Goal: Information Seeking & Learning: Learn about a topic

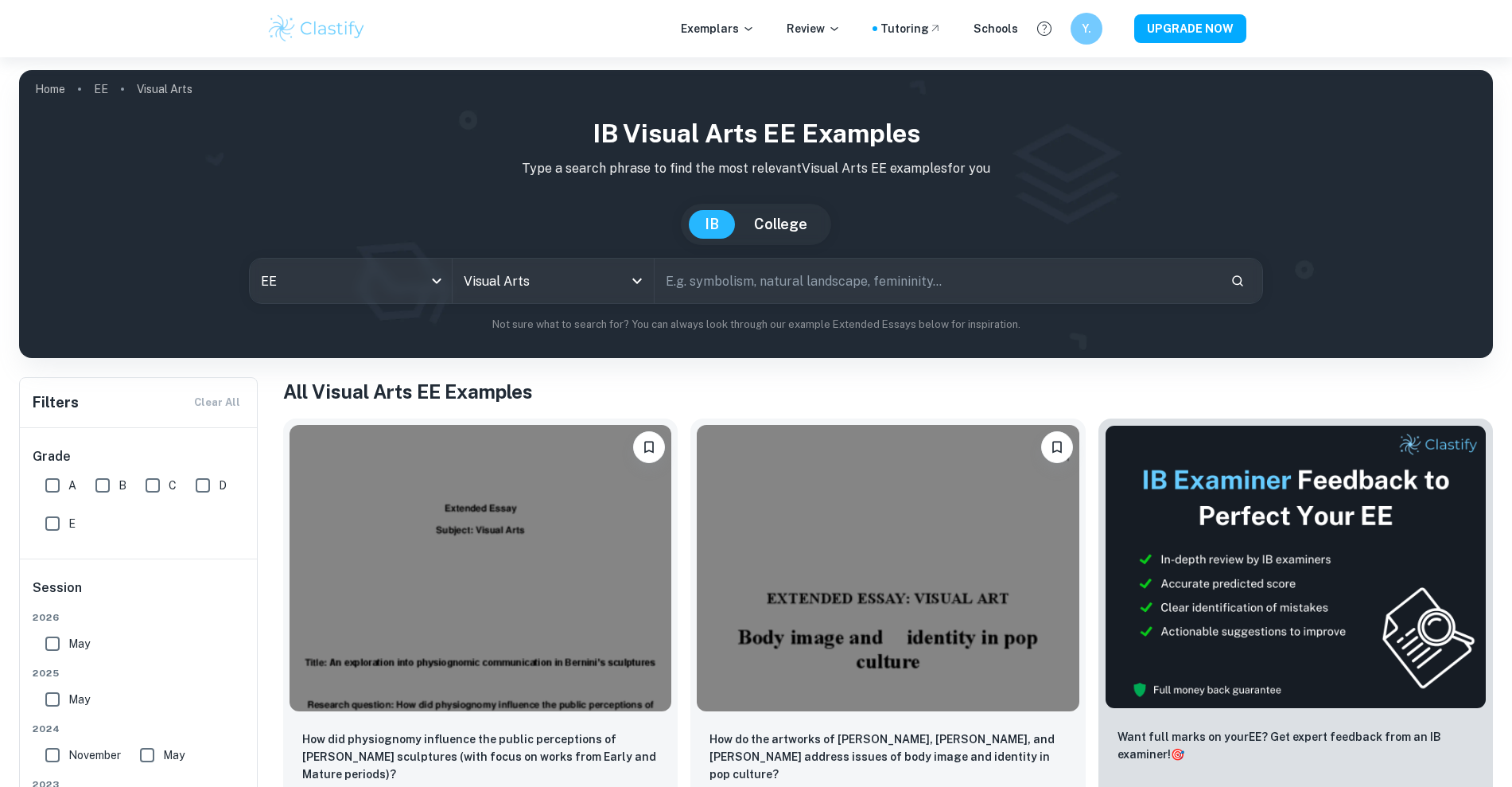
scroll to position [298, 0]
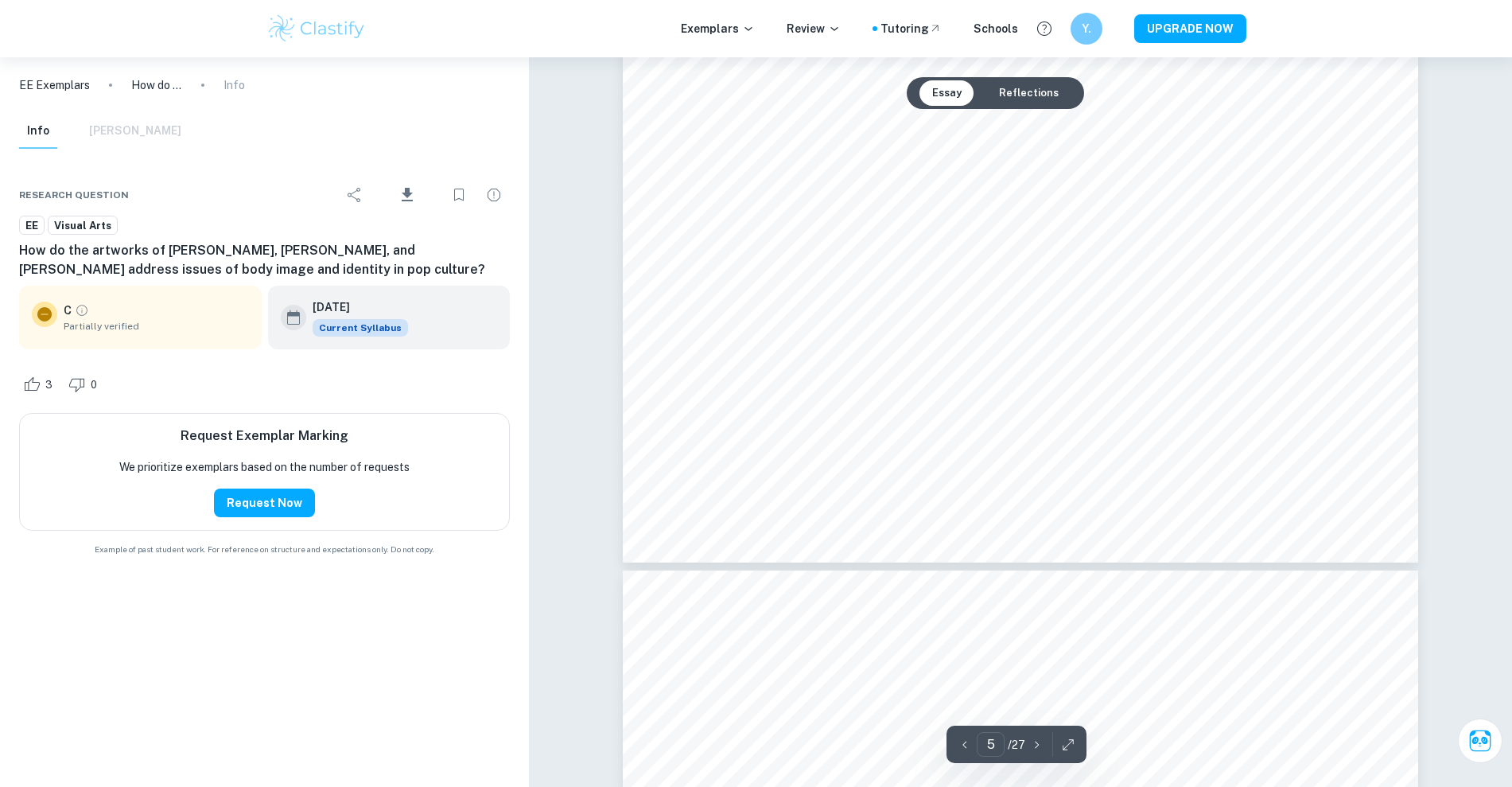
scroll to position [4433, 0]
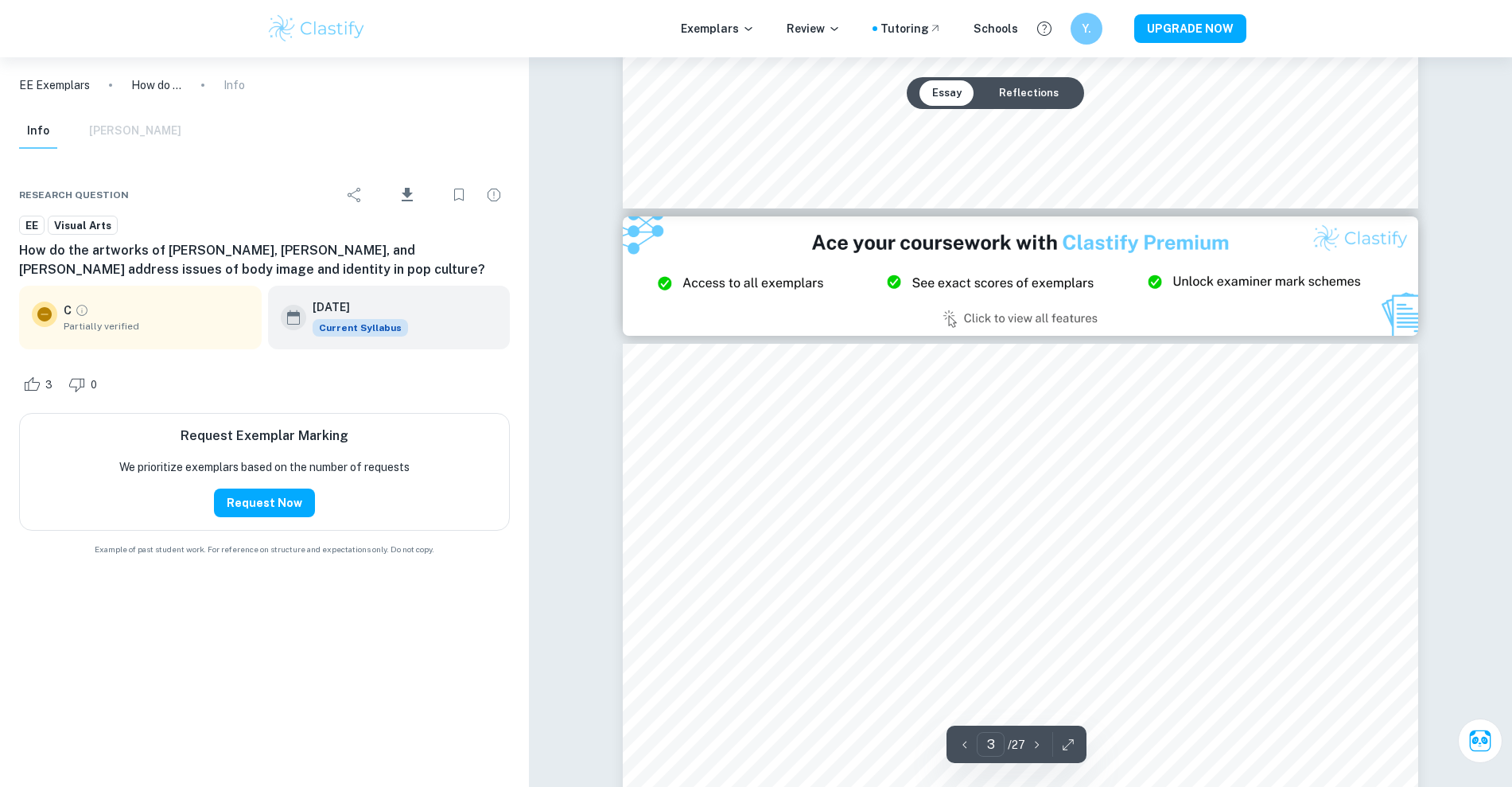
type input "2"
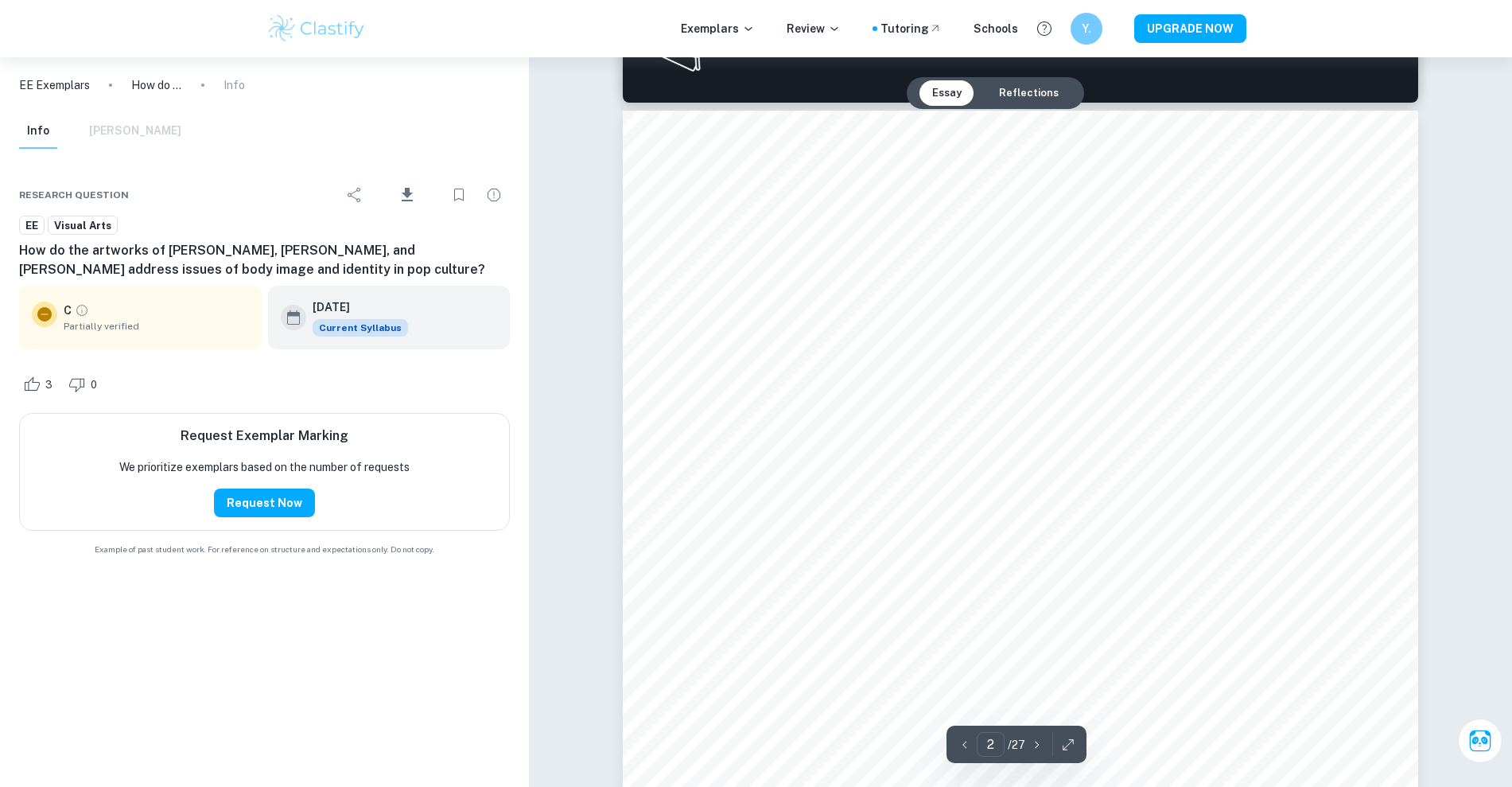
scroll to position [1098, 0]
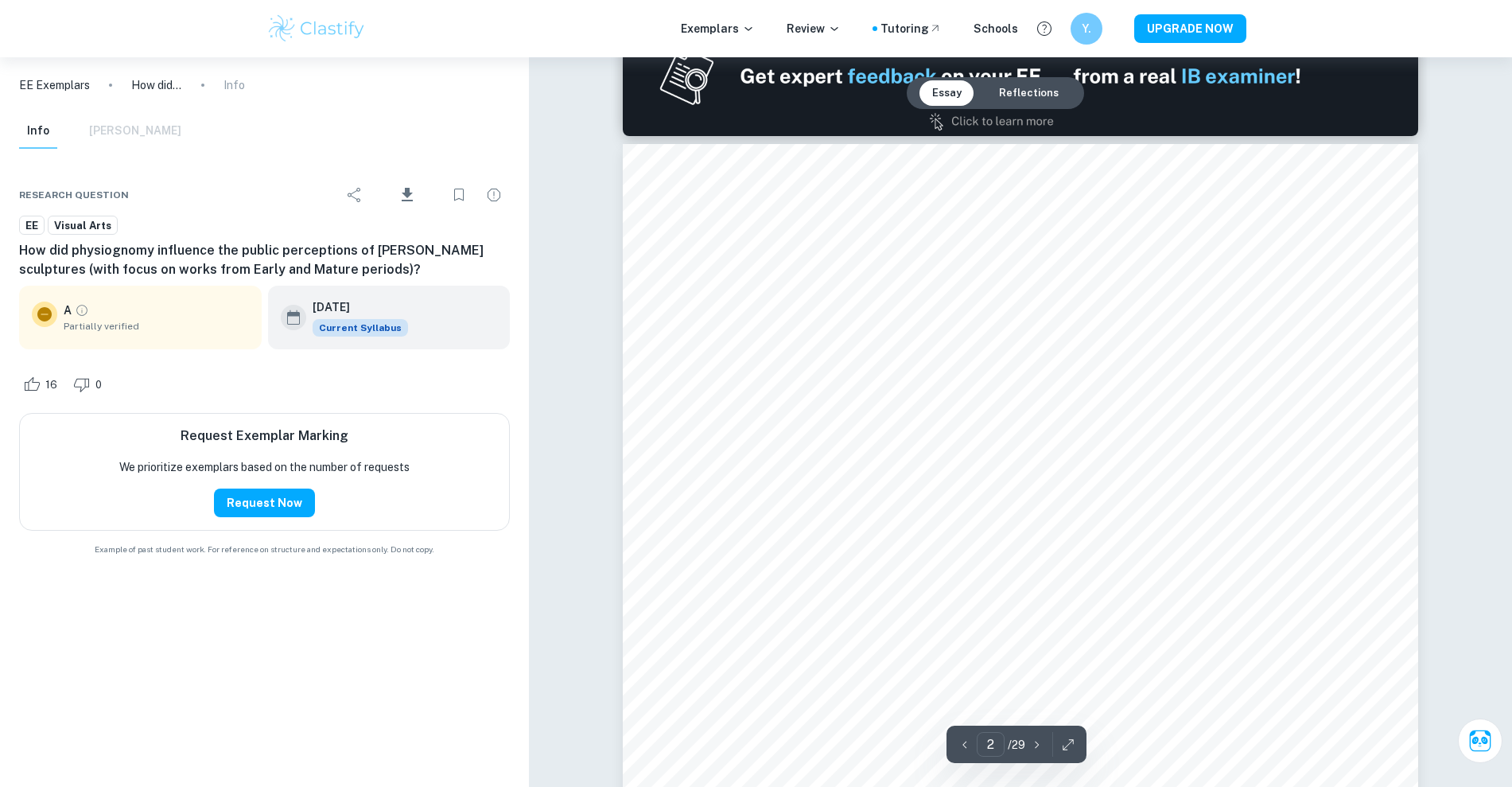
scroll to position [1293, 0]
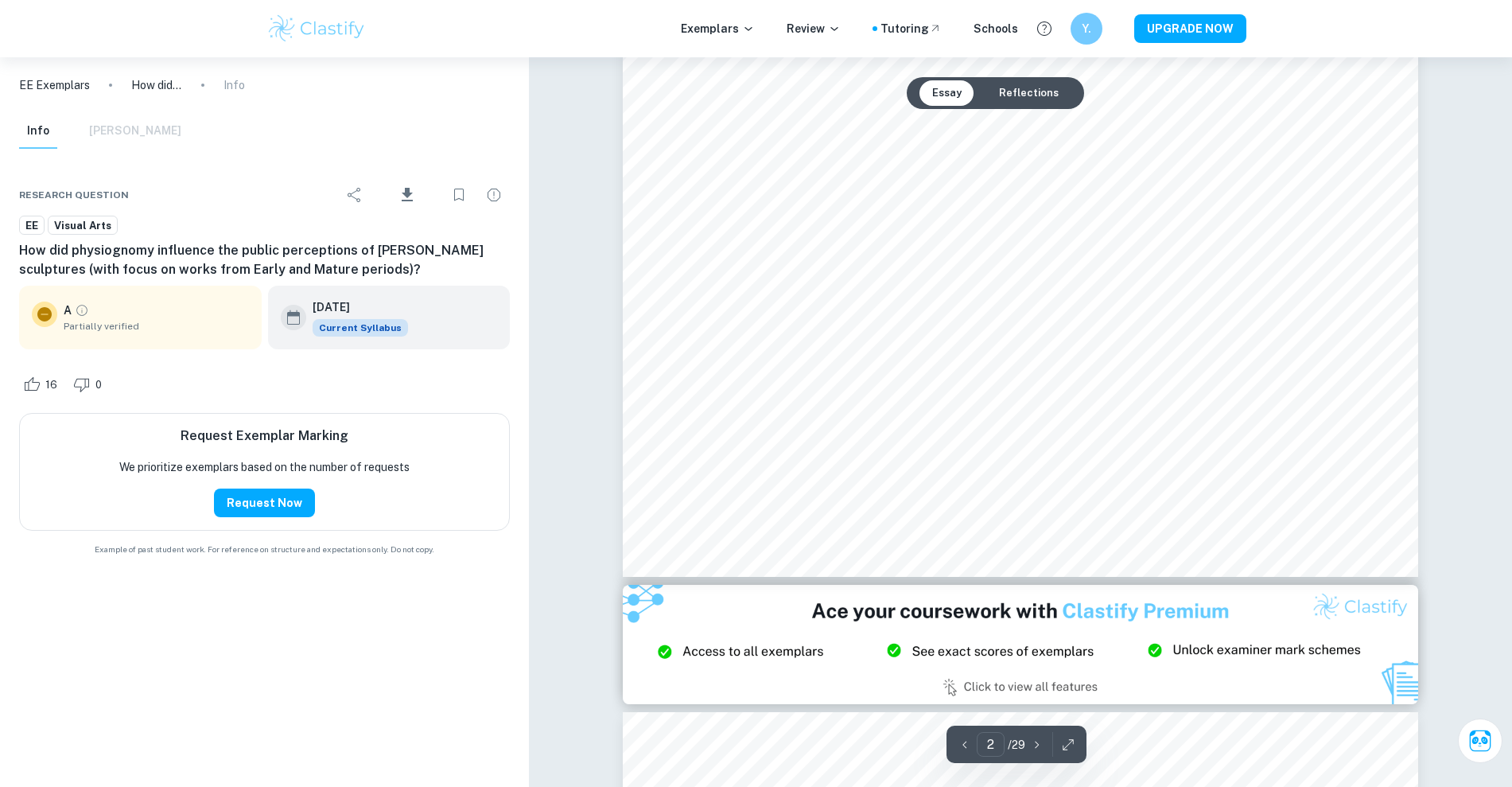
type input "3"
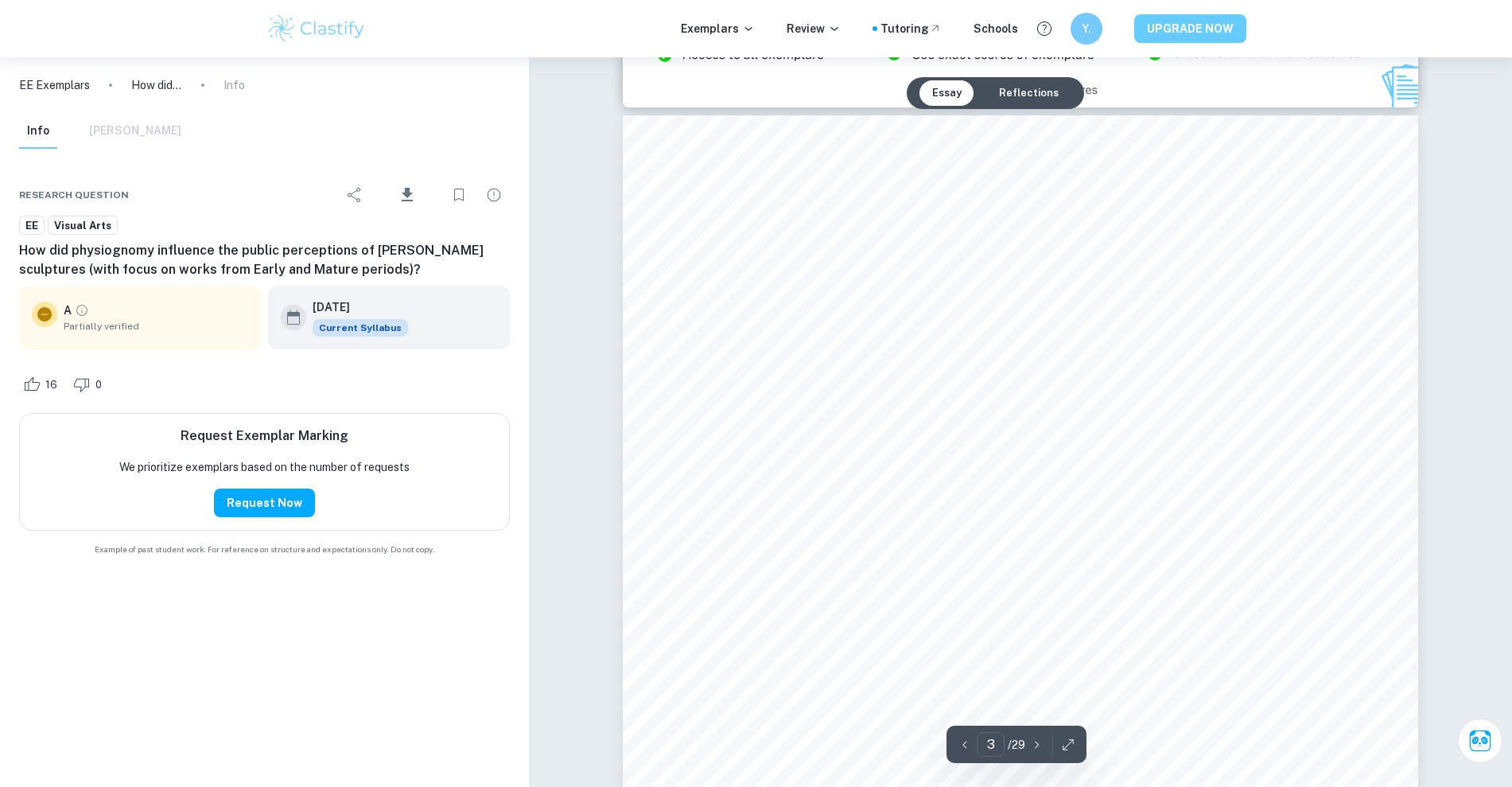
scroll to position [2287, 0]
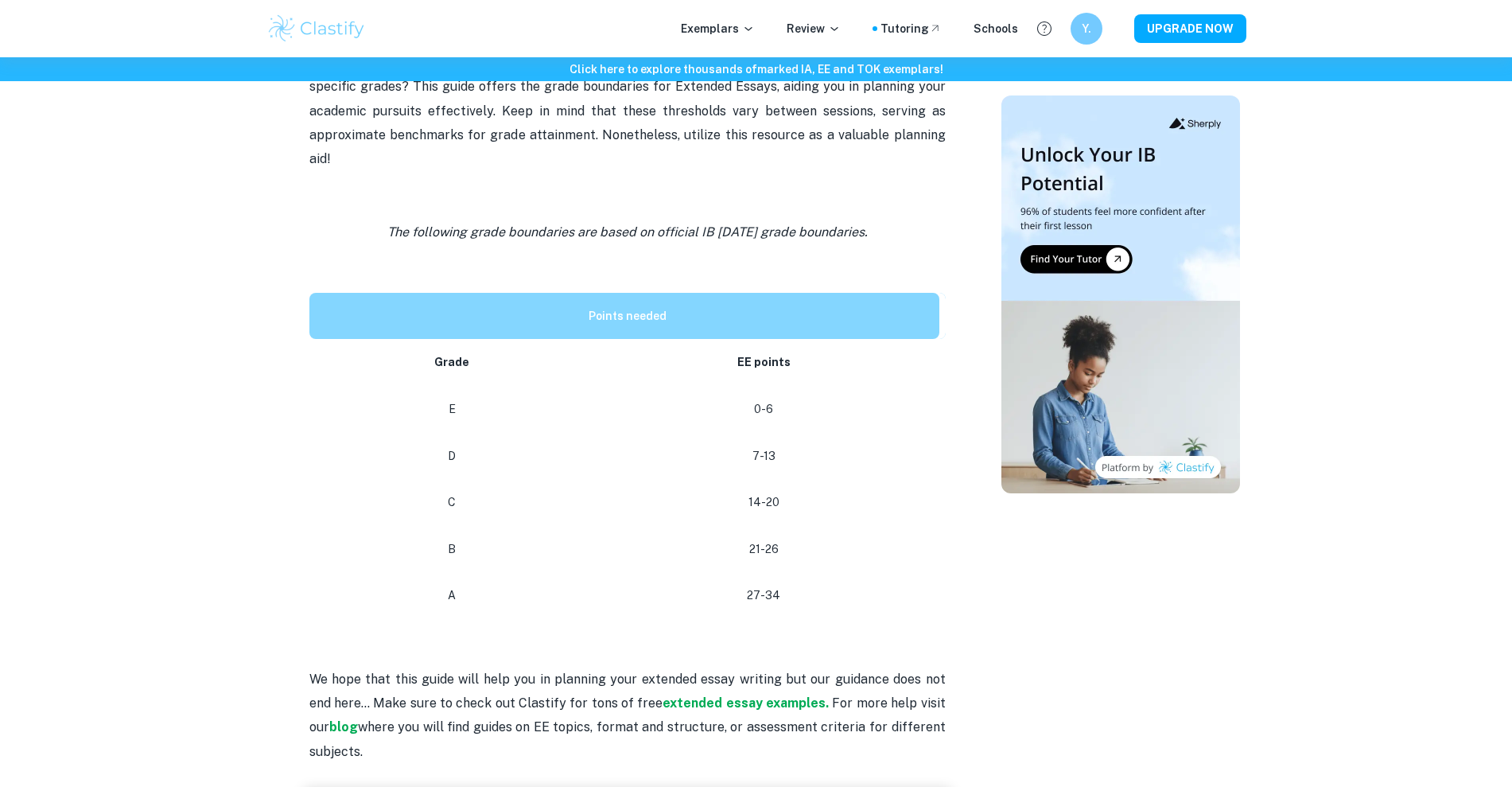
scroll to position [795, 0]
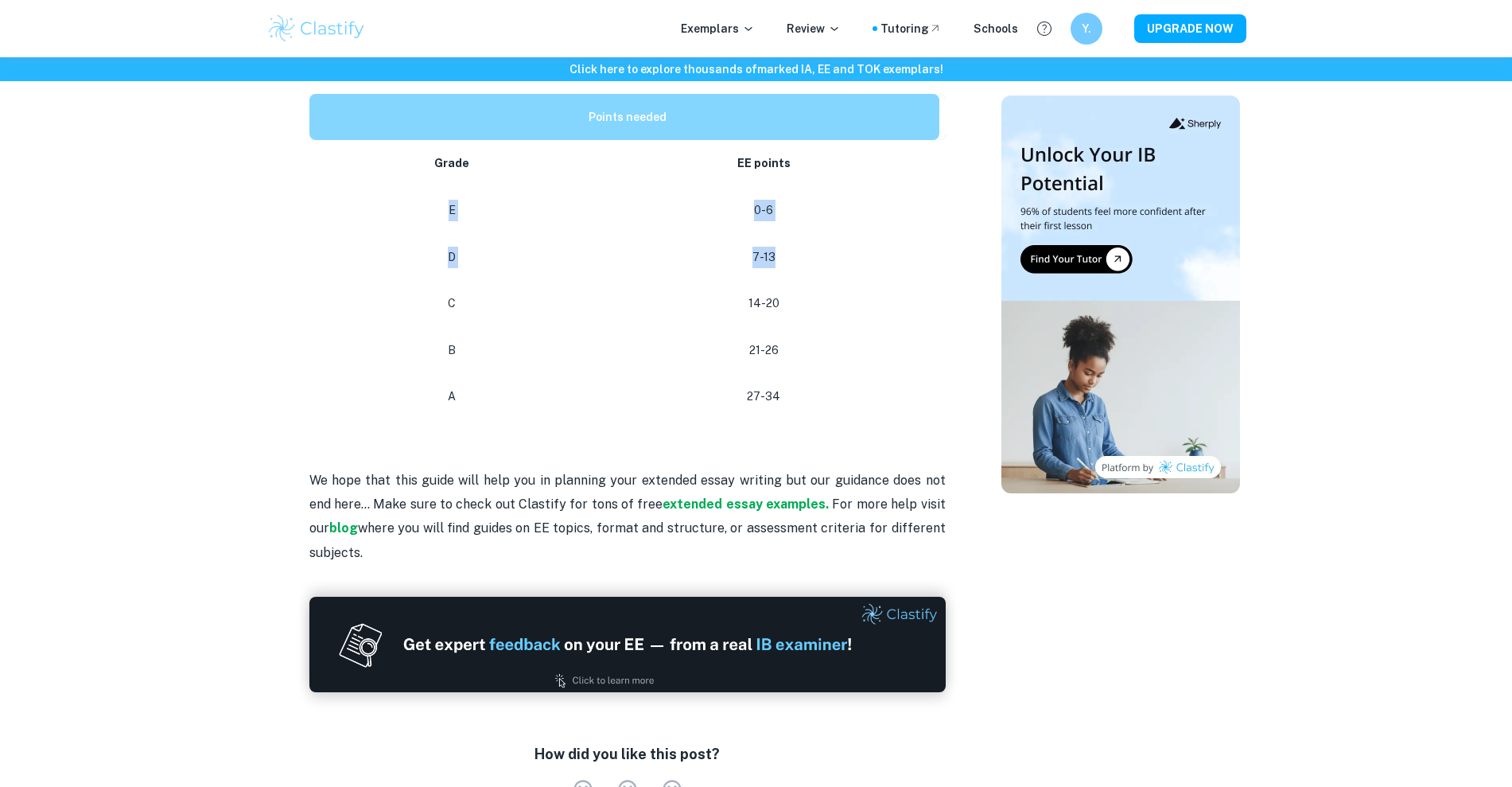
drag, startPoint x: 448, startPoint y: 189, endPoint x: 802, endPoint y: 251, distance: 359.4
click at [802, 251] on tbody "Grade EE points E 0-6 D 7-13 C 14-20 B 21-26 A 27-34" at bounding box center [628, 280] width 637 height 280
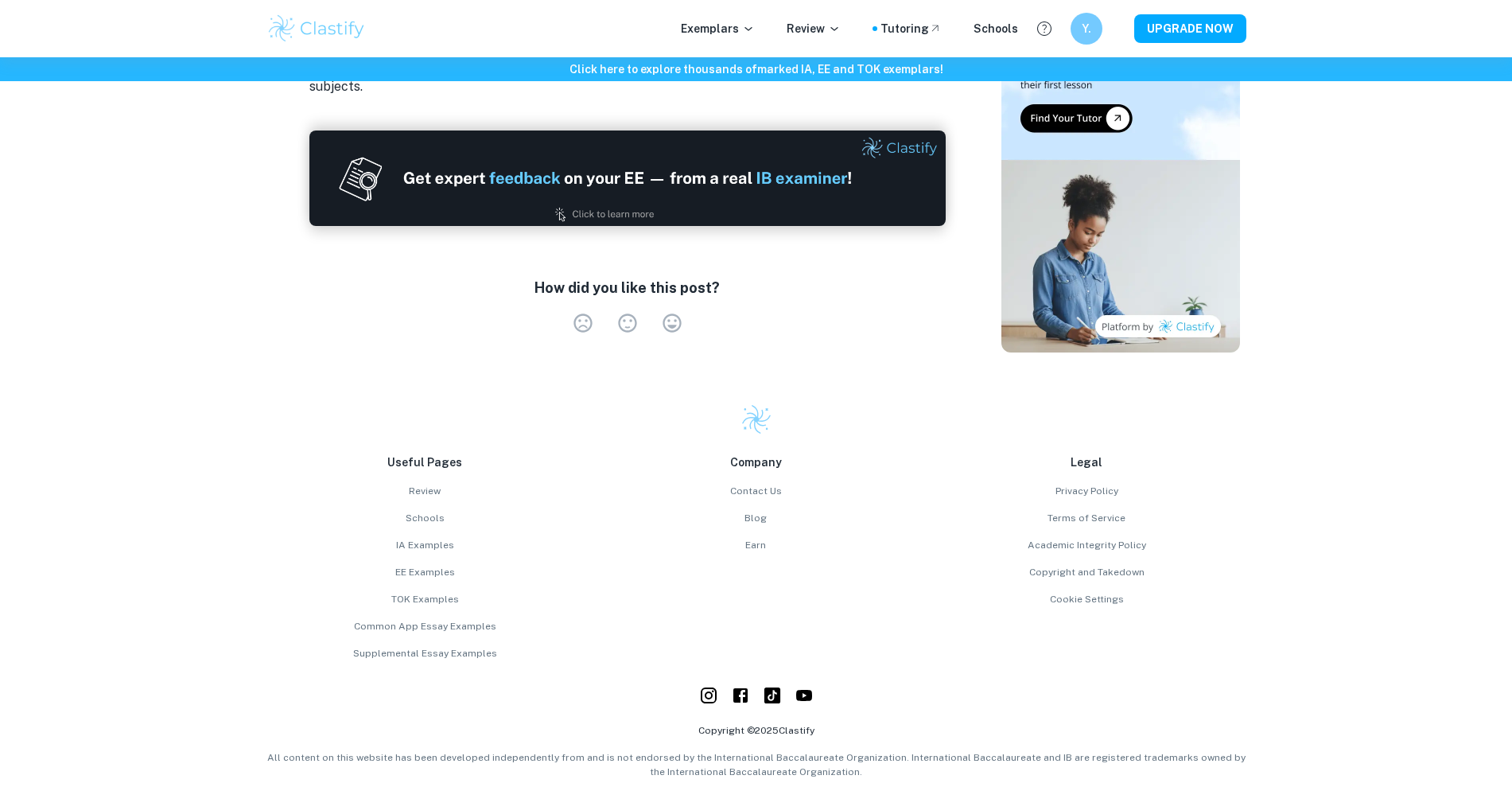
scroll to position [864, 0]
